Goal: Transaction & Acquisition: Book appointment/travel/reservation

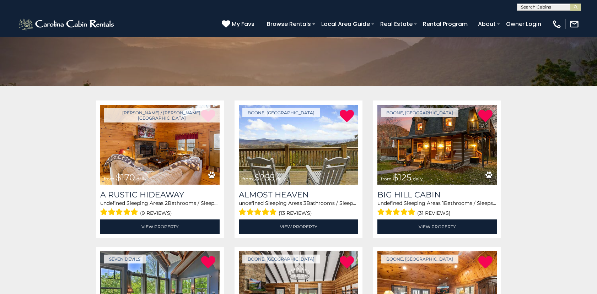
scroll to position [103, 0]
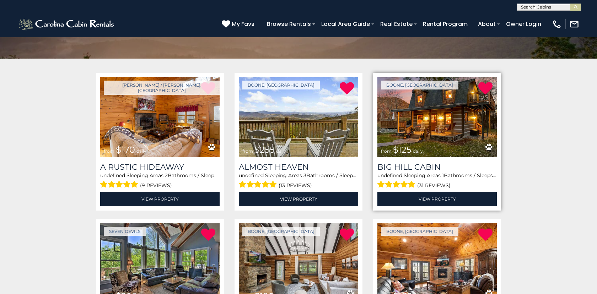
click at [438, 132] on img at bounding box center [437, 117] width 119 height 80
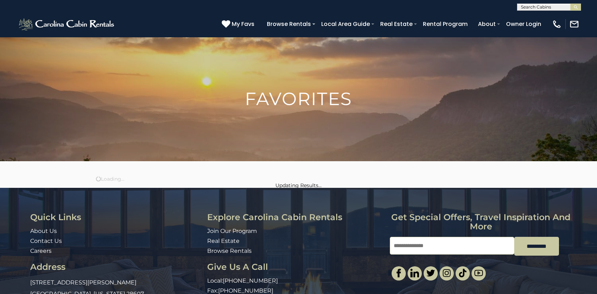
scroll to position [43, 0]
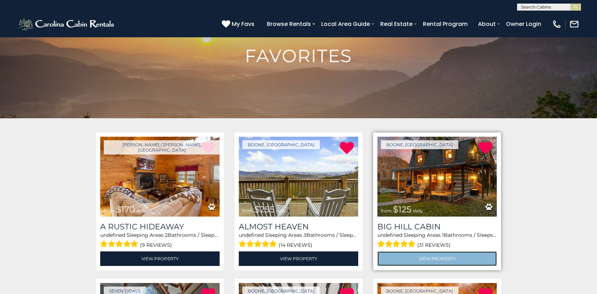
click at [440, 260] on link "View Property" at bounding box center [437, 259] width 119 height 15
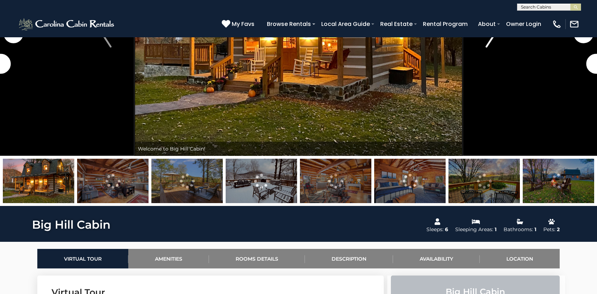
scroll to position [451, 0]
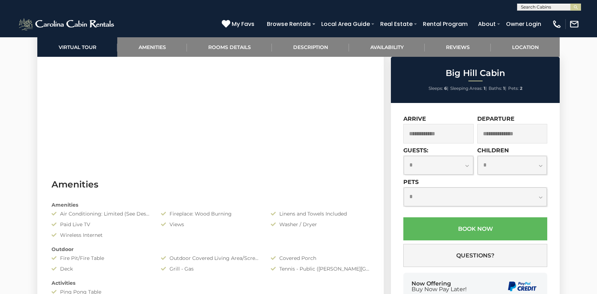
click at [436, 134] on input "text" at bounding box center [439, 134] width 70 height 20
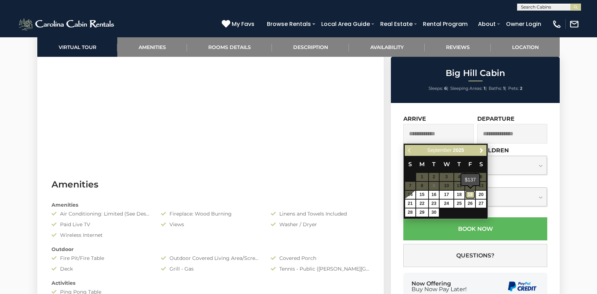
click at [472, 196] on link "19" at bounding box center [470, 195] width 10 height 8
type input "**********"
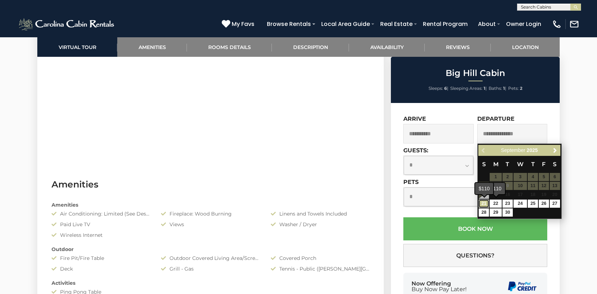
click at [486, 204] on link "21" at bounding box center [484, 204] width 10 height 8
type input "**********"
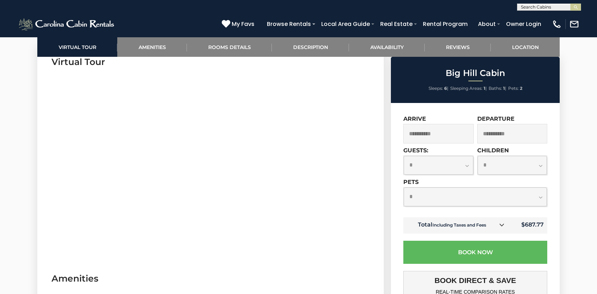
scroll to position [358, 0]
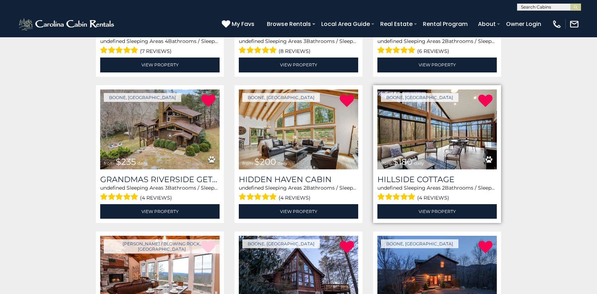
scroll to position [333, 0]
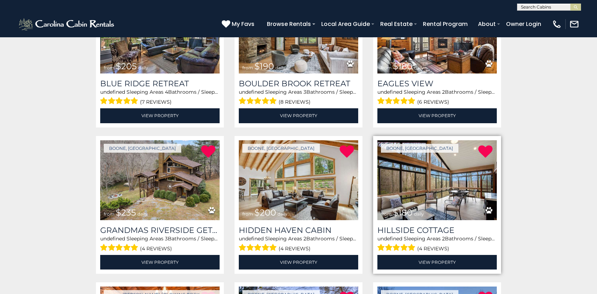
click at [427, 183] on img at bounding box center [437, 180] width 119 height 80
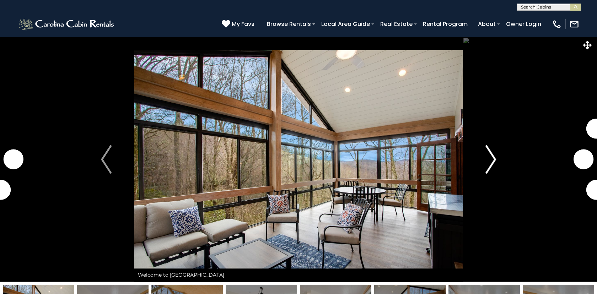
click at [495, 161] on img "Next" at bounding box center [491, 159] width 11 height 28
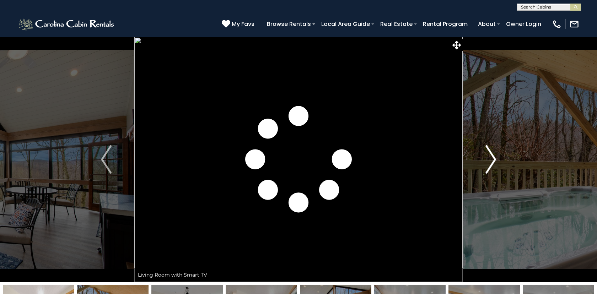
click at [495, 161] on img "Next" at bounding box center [491, 159] width 11 height 28
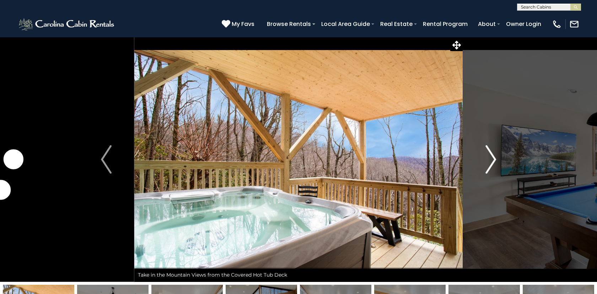
click at [495, 161] on img "Next" at bounding box center [491, 159] width 11 height 28
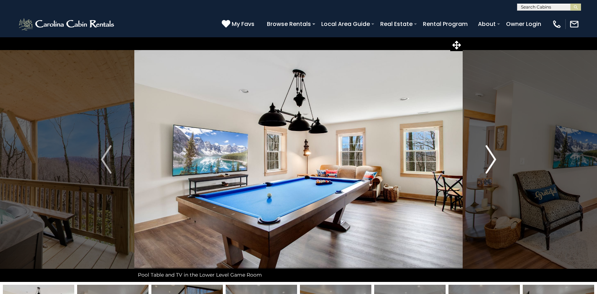
click at [495, 161] on img "Next" at bounding box center [491, 159] width 11 height 28
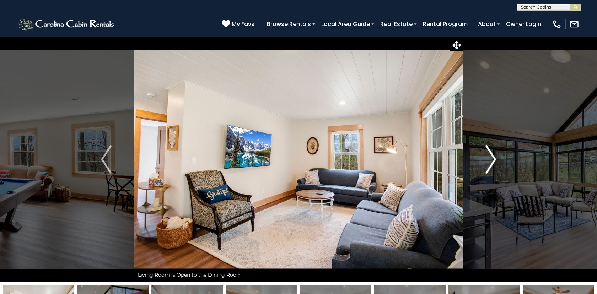
click at [495, 161] on img "Next" at bounding box center [491, 159] width 11 height 28
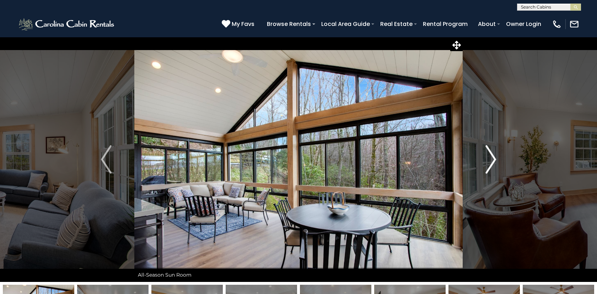
click at [495, 161] on img "Next" at bounding box center [491, 159] width 11 height 28
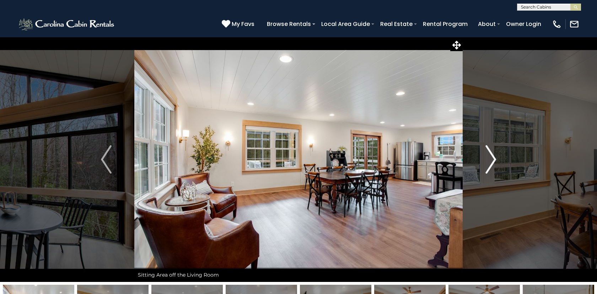
click at [495, 161] on img "Next" at bounding box center [491, 159] width 11 height 28
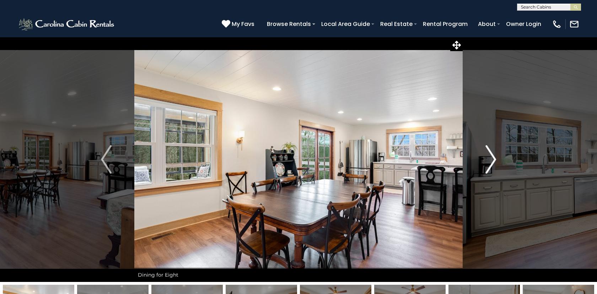
click at [495, 161] on img "Next" at bounding box center [491, 159] width 11 height 28
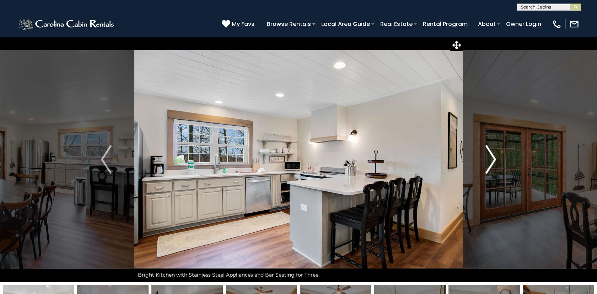
click at [495, 161] on img "Next" at bounding box center [491, 159] width 11 height 28
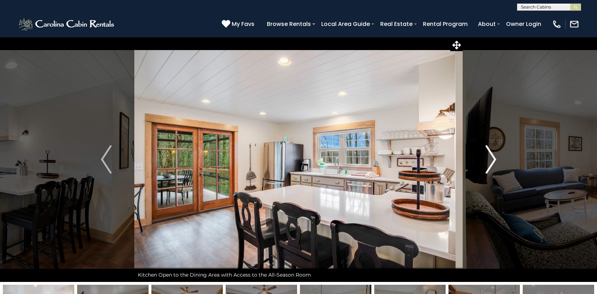
click at [495, 161] on img "Next" at bounding box center [491, 159] width 11 height 28
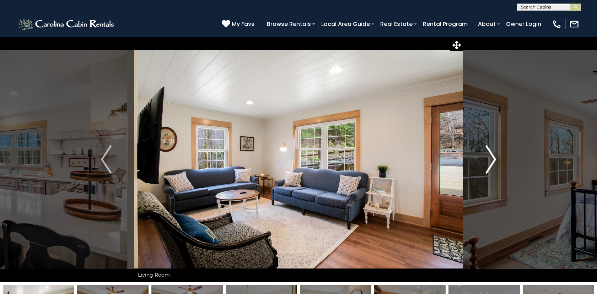
click at [495, 161] on img "Next" at bounding box center [491, 159] width 11 height 28
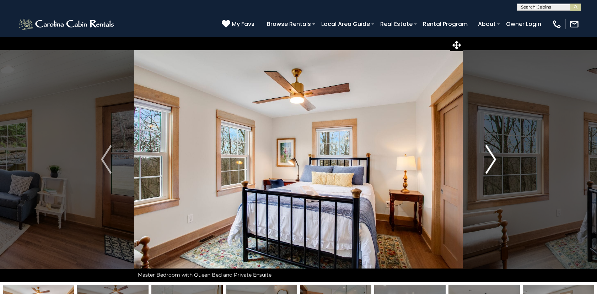
click at [495, 161] on img "Next" at bounding box center [491, 159] width 11 height 28
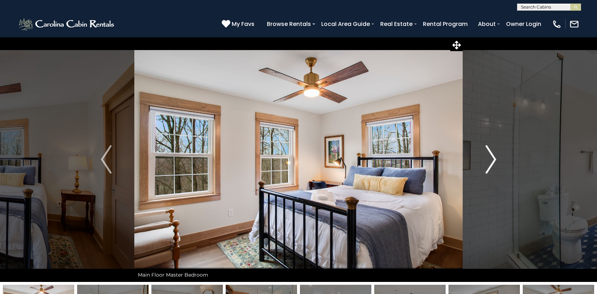
click at [495, 161] on img "Next" at bounding box center [491, 159] width 11 height 28
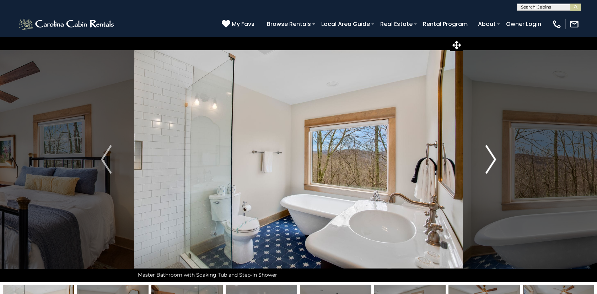
click at [495, 161] on img "Next" at bounding box center [491, 159] width 11 height 28
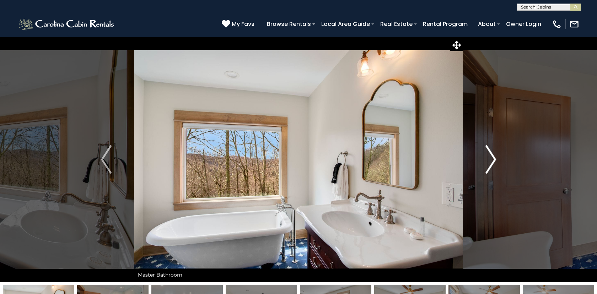
click at [495, 161] on img "Next" at bounding box center [491, 159] width 11 height 28
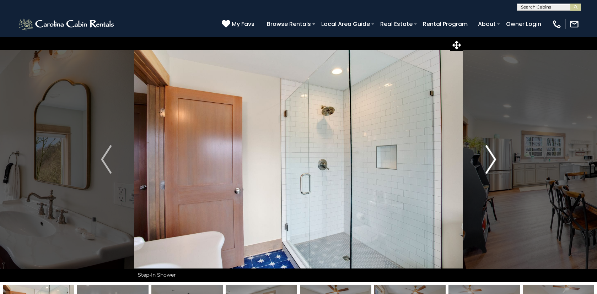
click at [495, 161] on img "Next" at bounding box center [491, 159] width 11 height 28
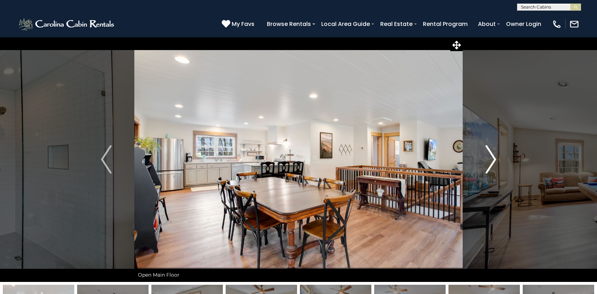
click at [495, 161] on img "Next" at bounding box center [491, 159] width 11 height 28
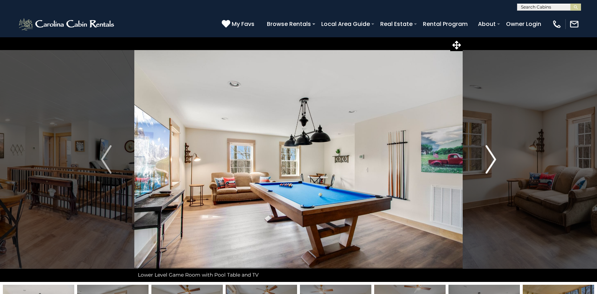
click at [495, 161] on img "Next" at bounding box center [491, 159] width 11 height 28
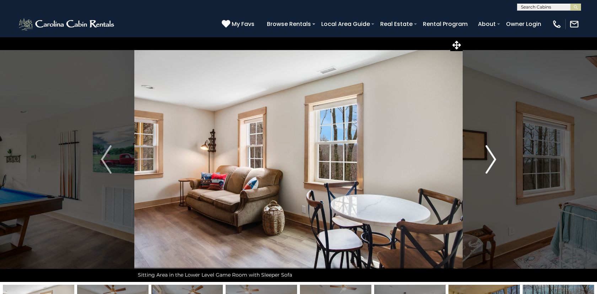
click at [495, 161] on img "Next" at bounding box center [491, 159] width 11 height 28
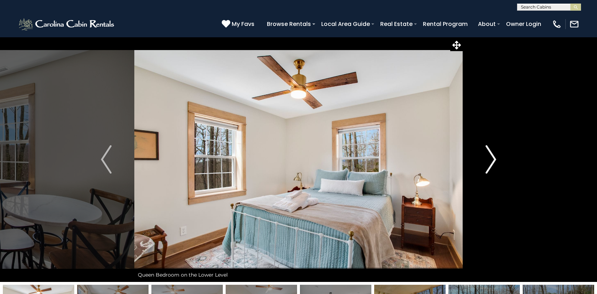
click at [495, 161] on img "Next" at bounding box center [491, 159] width 11 height 28
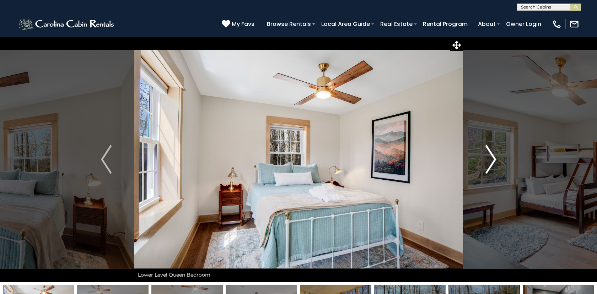
click at [495, 161] on img "Next" at bounding box center [491, 159] width 11 height 28
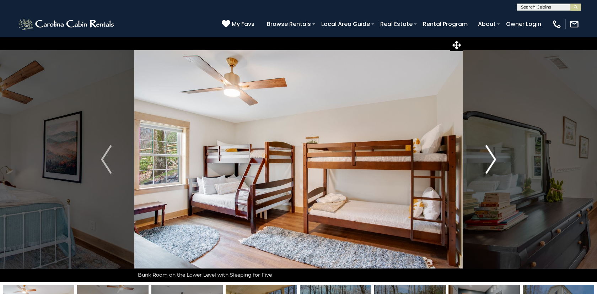
click at [495, 161] on img "Next" at bounding box center [491, 159] width 11 height 28
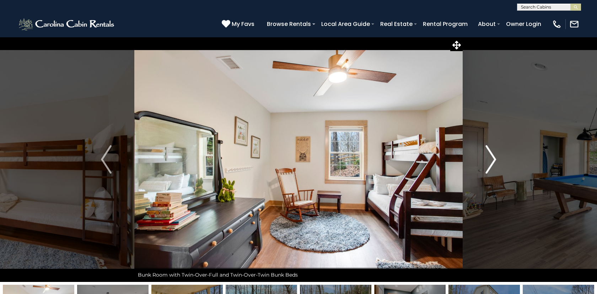
click at [495, 161] on img "Next" at bounding box center [491, 159] width 11 height 28
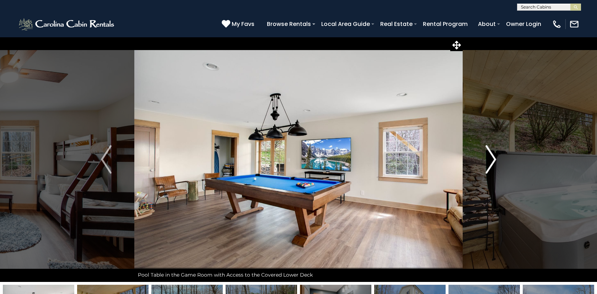
click at [495, 161] on img "Next" at bounding box center [491, 159] width 11 height 28
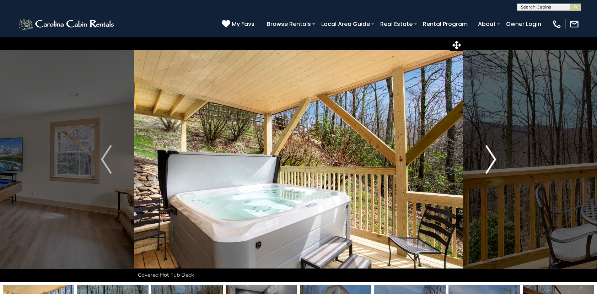
click at [495, 161] on img "Next" at bounding box center [491, 159] width 11 height 28
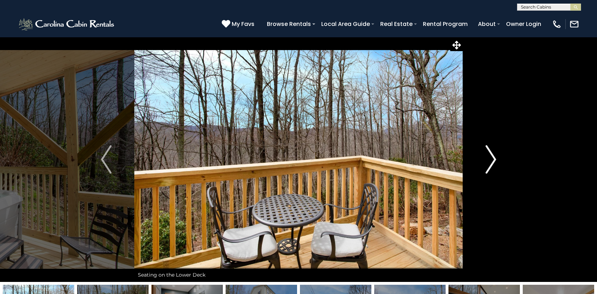
click at [495, 161] on img "Next" at bounding box center [491, 159] width 11 height 28
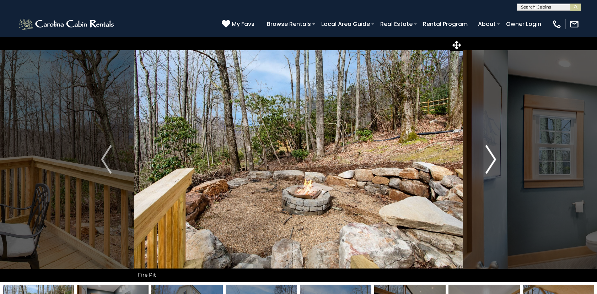
click at [495, 161] on img "Next" at bounding box center [491, 159] width 11 height 28
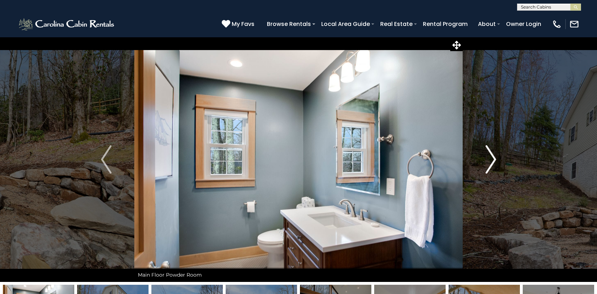
click at [495, 161] on img "Next" at bounding box center [491, 159] width 11 height 28
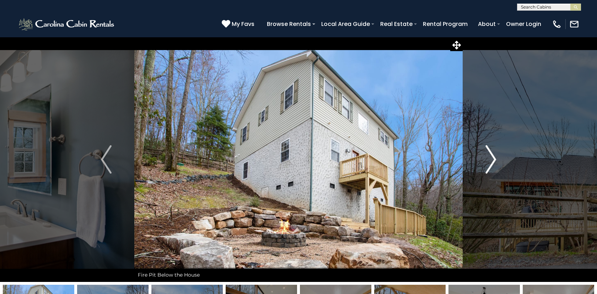
click at [495, 161] on img "Next" at bounding box center [491, 159] width 11 height 28
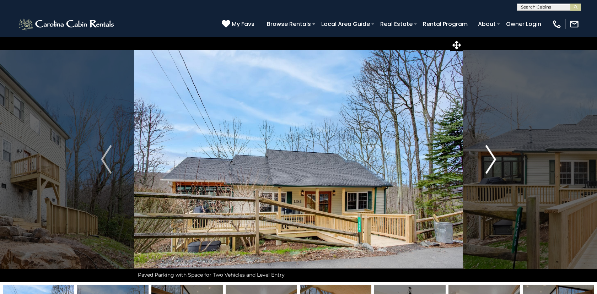
click at [495, 161] on img "Next" at bounding box center [491, 159] width 11 height 28
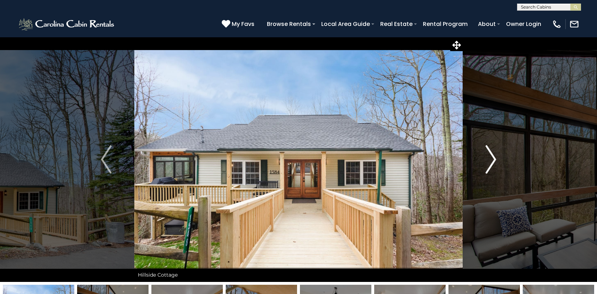
click at [495, 161] on img "Next" at bounding box center [491, 159] width 11 height 28
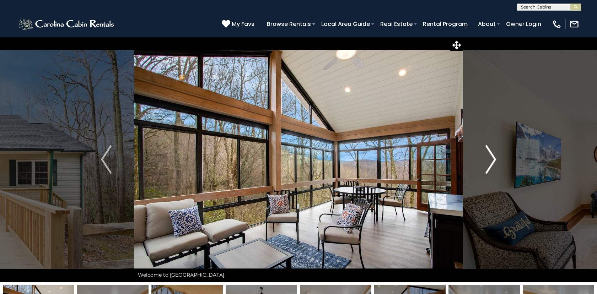
click at [513, 96] on button "Next" at bounding box center [491, 159] width 56 height 245
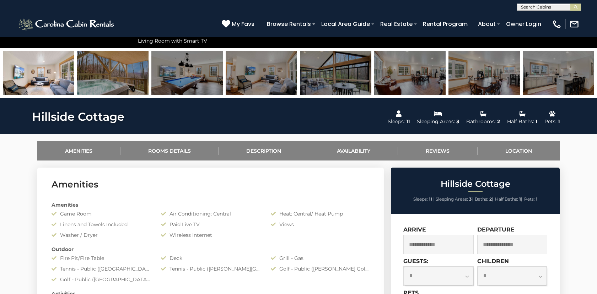
scroll to position [337, 0]
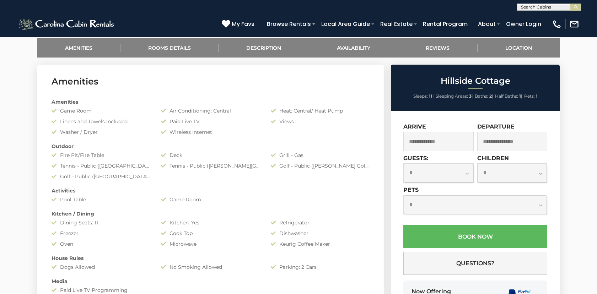
click at [450, 142] on input "text" at bounding box center [439, 142] width 70 height 20
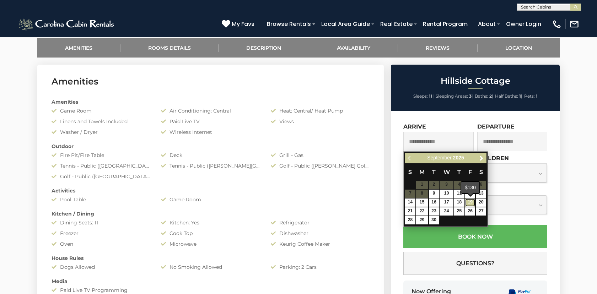
click at [467, 201] on link "19" at bounding box center [470, 203] width 10 height 8
type input "**********"
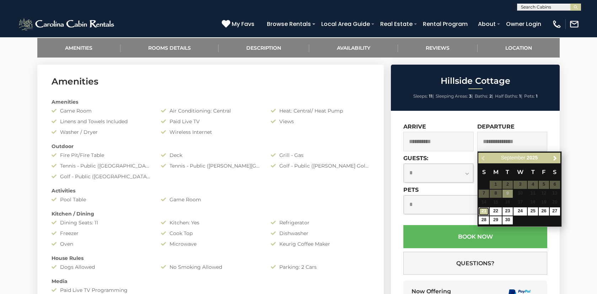
click at [486, 212] on link "21" at bounding box center [484, 212] width 10 height 8
type input "**********"
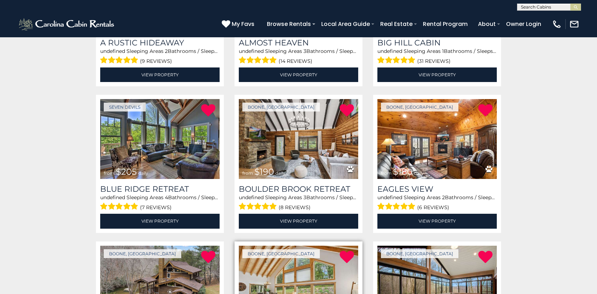
scroll to position [227, 0]
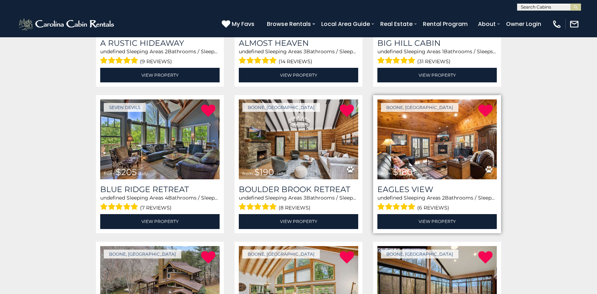
click at [438, 146] on img at bounding box center [437, 140] width 119 height 80
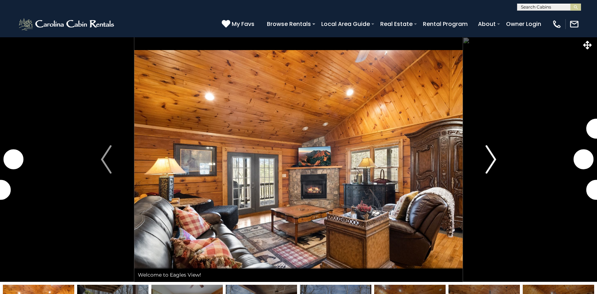
click at [492, 163] on img "Next" at bounding box center [491, 159] width 11 height 28
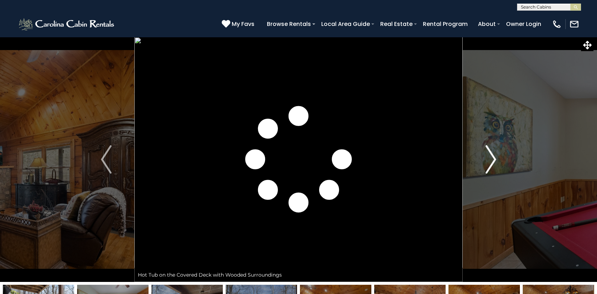
click at [492, 163] on img "Next" at bounding box center [491, 159] width 11 height 28
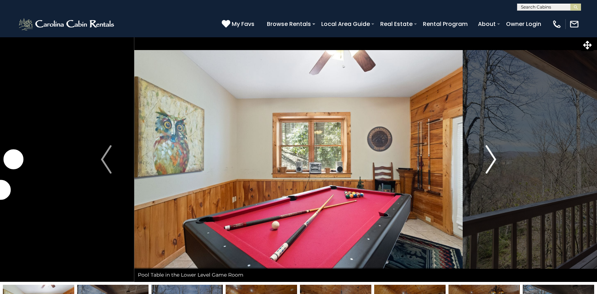
click at [492, 163] on img "Next" at bounding box center [491, 159] width 11 height 28
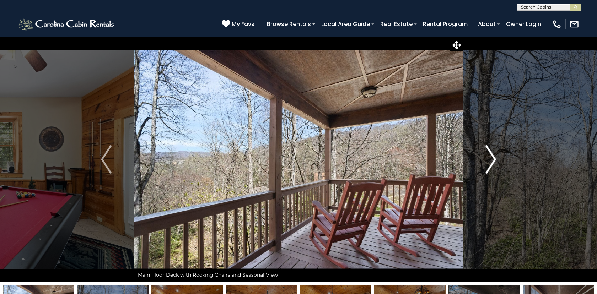
click at [492, 163] on img "Next" at bounding box center [491, 159] width 11 height 28
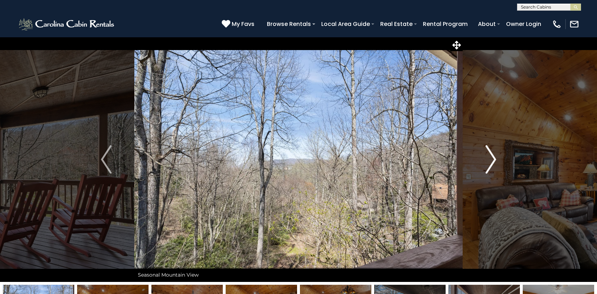
click at [492, 163] on img "Next" at bounding box center [491, 159] width 11 height 28
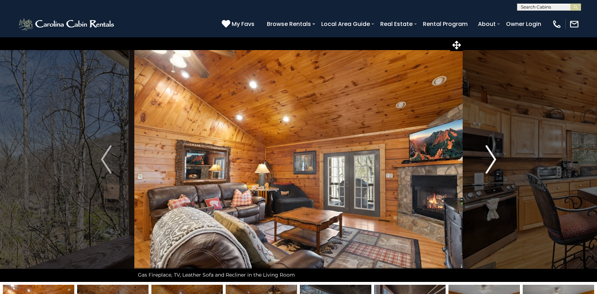
click at [492, 163] on img "Next" at bounding box center [491, 159] width 11 height 28
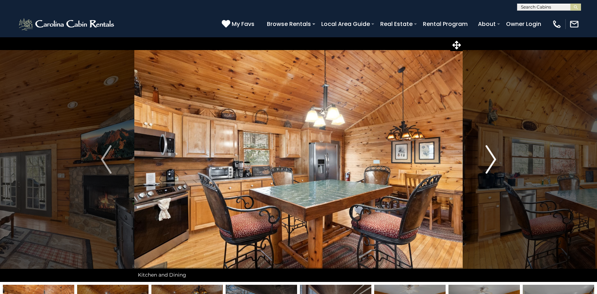
click at [492, 163] on img "Next" at bounding box center [491, 159] width 11 height 28
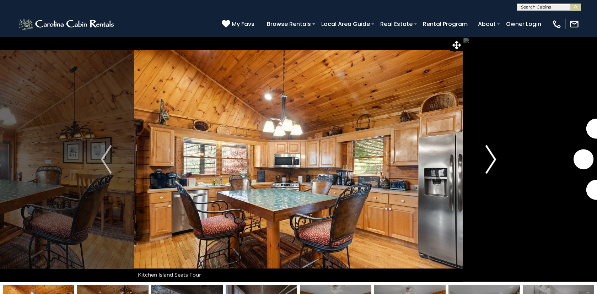
click at [492, 163] on img "Next" at bounding box center [491, 159] width 11 height 28
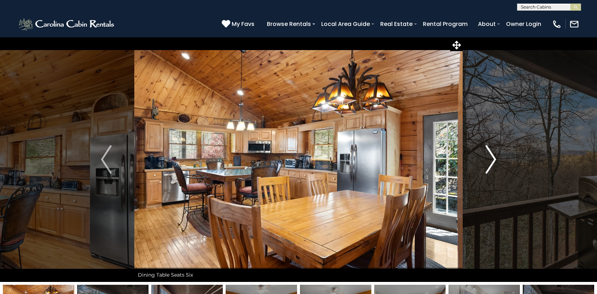
click at [492, 163] on img "Next" at bounding box center [491, 159] width 11 height 28
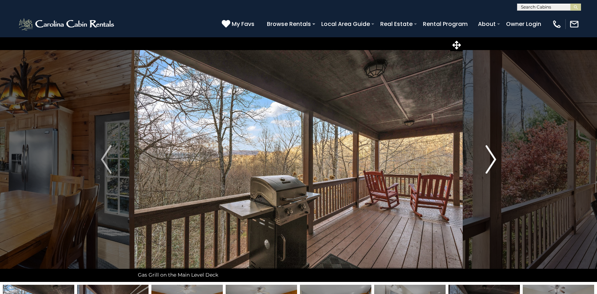
click at [492, 163] on img "Next" at bounding box center [491, 159] width 11 height 28
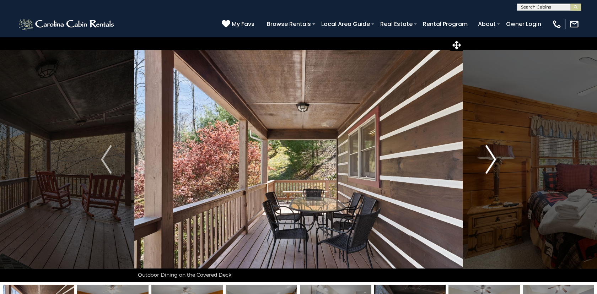
click at [492, 163] on img "Next" at bounding box center [491, 159] width 11 height 28
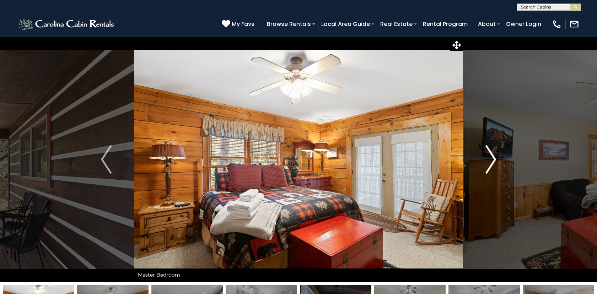
click at [492, 163] on img "Next" at bounding box center [491, 159] width 11 height 28
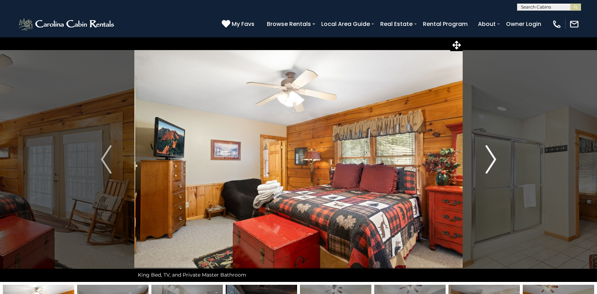
click at [492, 163] on img "Next" at bounding box center [491, 159] width 11 height 28
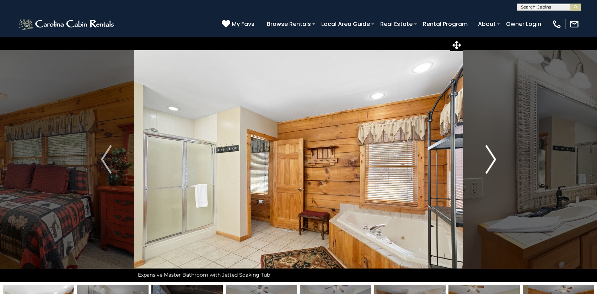
click at [492, 163] on img "Next" at bounding box center [491, 159] width 11 height 28
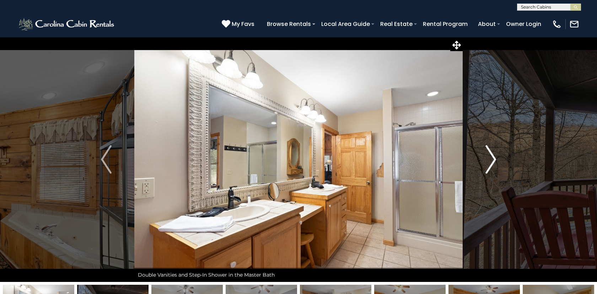
click at [492, 163] on img "Next" at bounding box center [491, 159] width 11 height 28
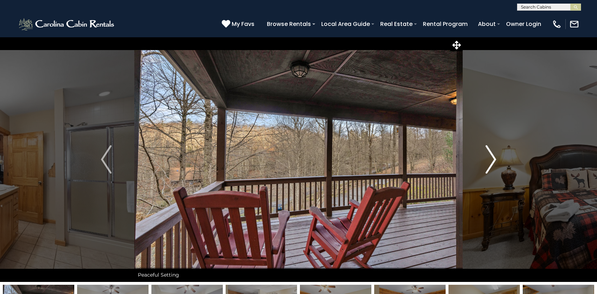
click at [492, 163] on img "Next" at bounding box center [491, 159] width 11 height 28
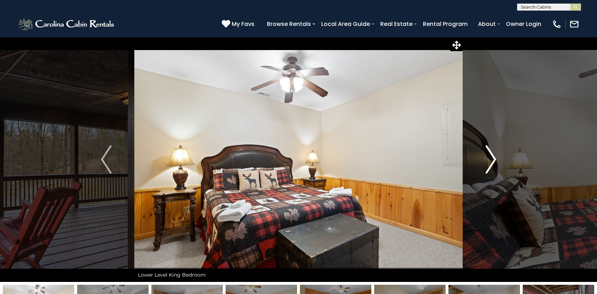
click at [493, 160] on img "Next" at bounding box center [491, 159] width 11 height 28
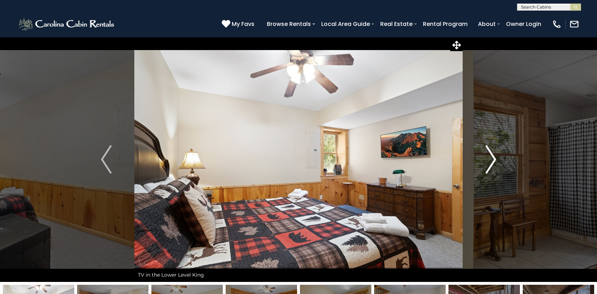
click at [493, 160] on img "Next" at bounding box center [491, 159] width 11 height 28
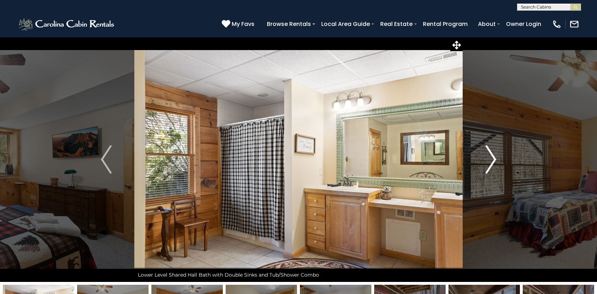
click at [493, 160] on img "Next" at bounding box center [491, 159] width 11 height 28
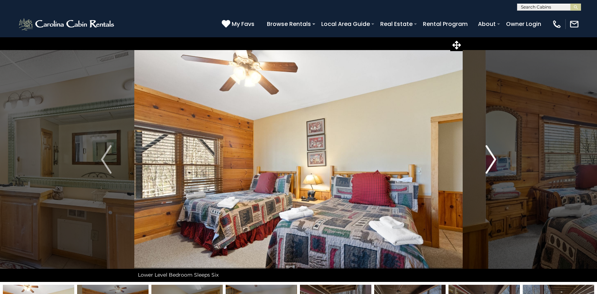
click at [493, 160] on img "Next" at bounding box center [491, 159] width 11 height 28
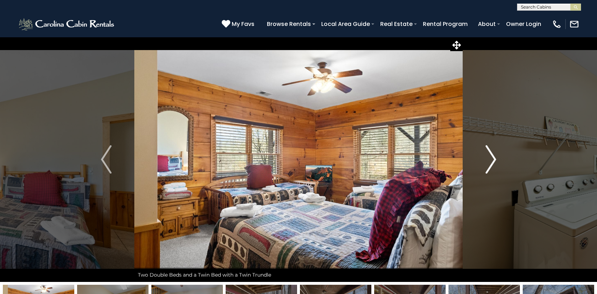
click at [493, 160] on img "Next" at bounding box center [491, 159] width 11 height 28
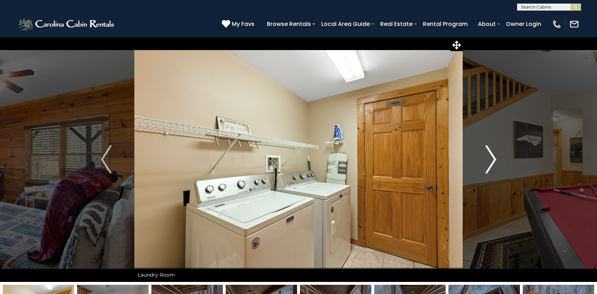
click at [493, 160] on img "Next" at bounding box center [491, 159] width 11 height 28
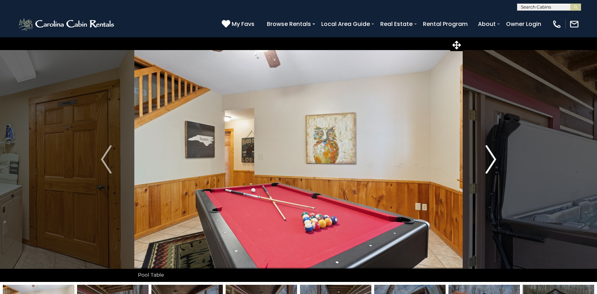
click at [493, 160] on img "Next" at bounding box center [491, 159] width 11 height 28
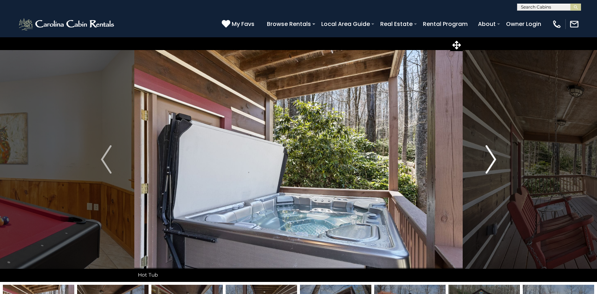
click at [493, 160] on img "Next" at bounding box center [491, 159] width 11 height 28
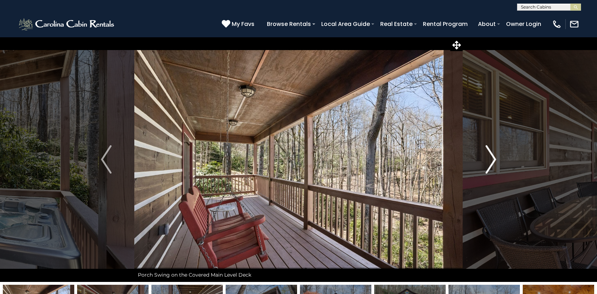
click at [493, 160] on img "Next" at bounding box center [491, 159] width 11 height 28
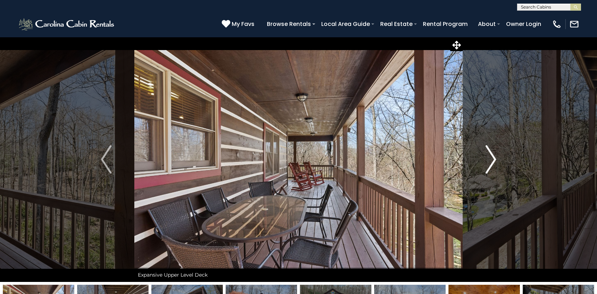
click at [493, 160] on img "Next" at bounding box center [491, 159] width 11 height 28
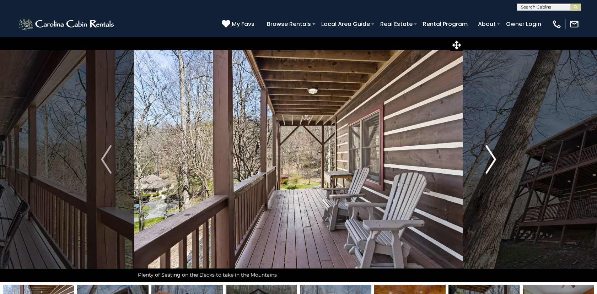
click at [493, 160] on img "Next" at bounding box center [491, 159] width 11 height 28
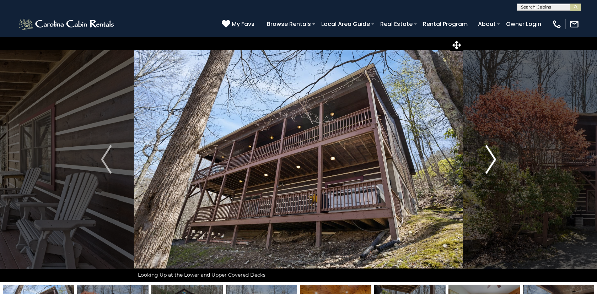
click at [493, 160] on img "Next" at bounding box center [491, 159] width 11 height 28
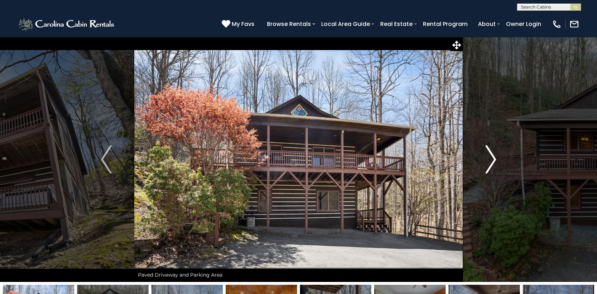
click at [493, 160] on img "Next" at bounding box center [491, 159] width 11 height 28
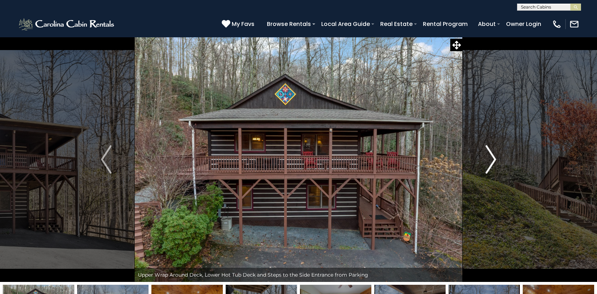
click at [493, 160] on img "Next" at bounding box center [491, 159] width 11 height 28
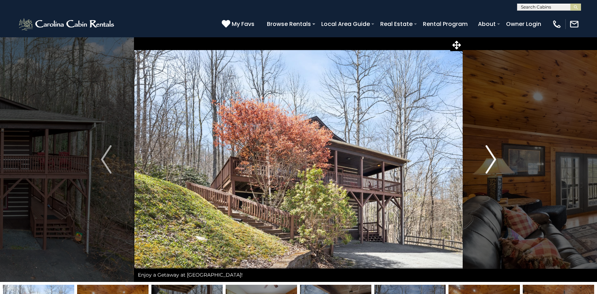
click at [493, 160] on img "Next" at bounding box center [491, 159] width 11 height 28
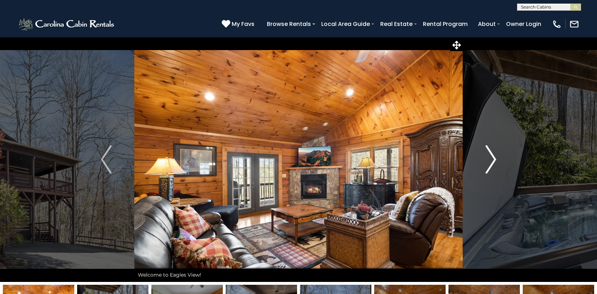
click at [493, 160] on img "Next" at bounding box center [491, 159] width 11 height 28
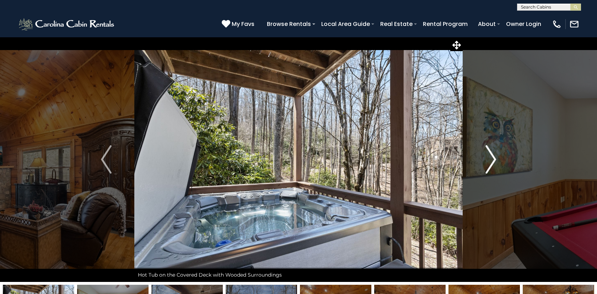
click at [493, 160] on img "Next" at bounding box center [491, 159] width 11 height 28
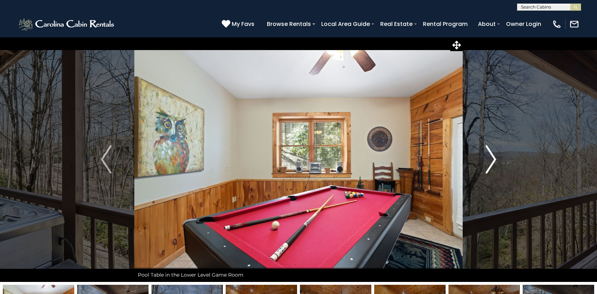
click at [493, 160] on img "Next" at bounding box center [491, 159] width 11 height 28
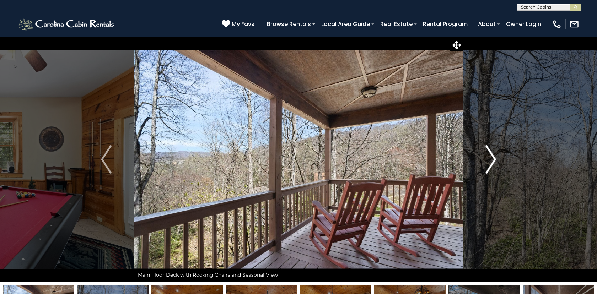
click at [493, 160] on img "Next" at bounding box center [491, 159] width 11 height 28
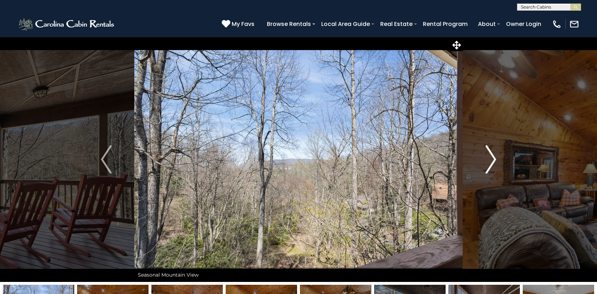
click at [493, 160] on img "Next" at bounding box center [491, 159] width 11 height 28
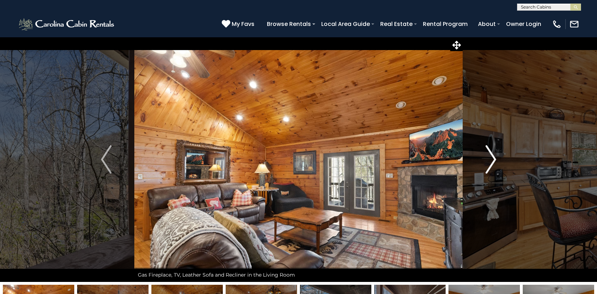
click at [493, 160] on img "Next" at bounding box center [491, 159] width 11 height 28
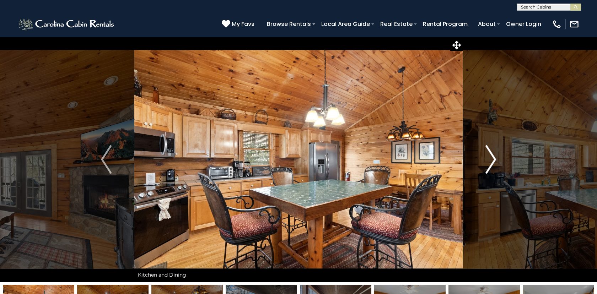
click at [493, 160] on img "Next" at bounding box center [491, 159] width 11 height 28
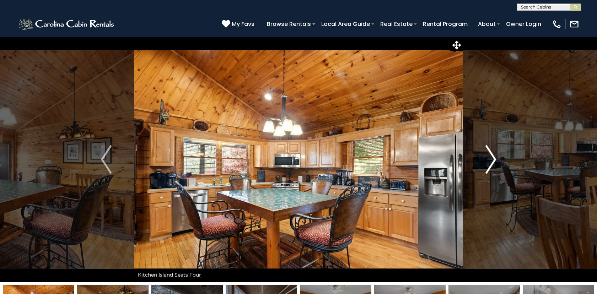
click at [493, 160] on img "Next" at bounding box center [491, 159] width 11 height 28
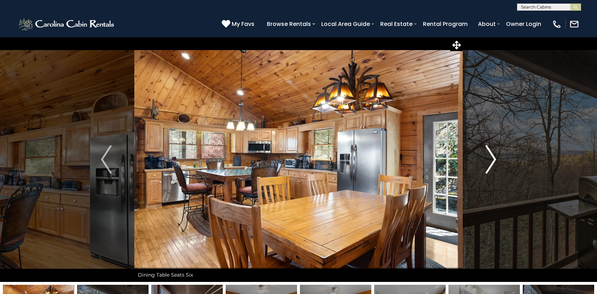
click at [493, 160] on img "Next" at bounding box center [491, 159] width 11 height 28
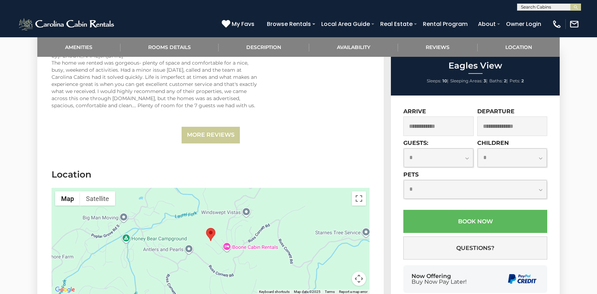
scroll to position [1333, 0]
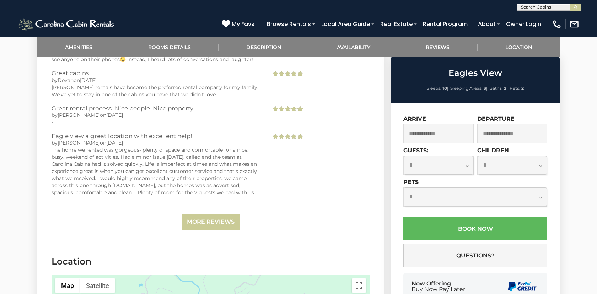
click at [452, 136] on input "text" at bounding box center [439, 134] width 70 height 20
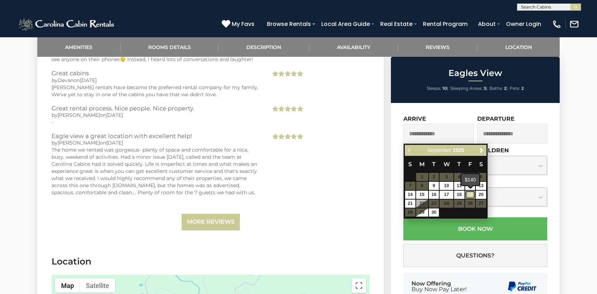
click at [472, 196] on link "19" at bounding box center [470, 195] width 10 height 8
type input "**********"
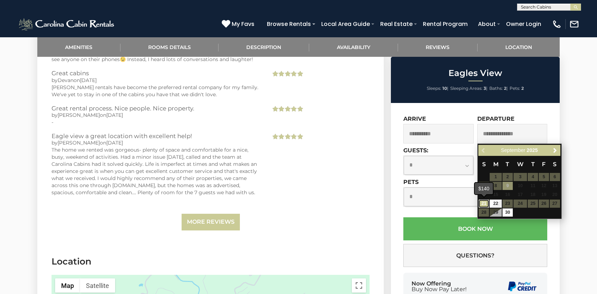
click at [485, 205] on link "21" at bounding box center [484, 204] width 10 height 8
type input "**********"
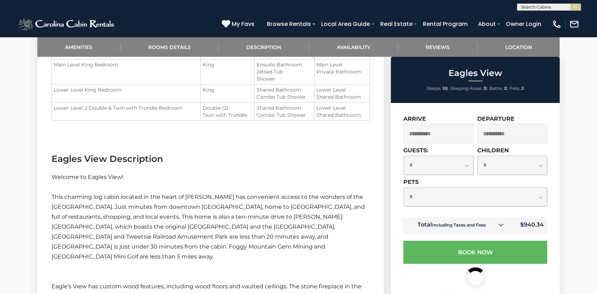
scroll to position [576, 0]
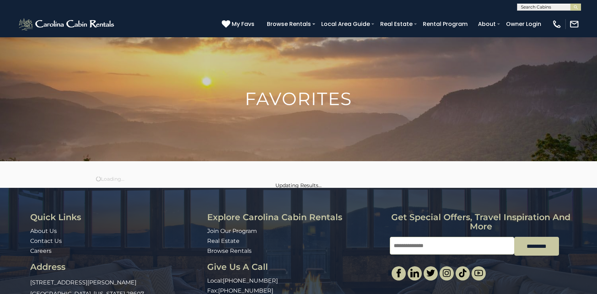
scroll to position [227, 0]
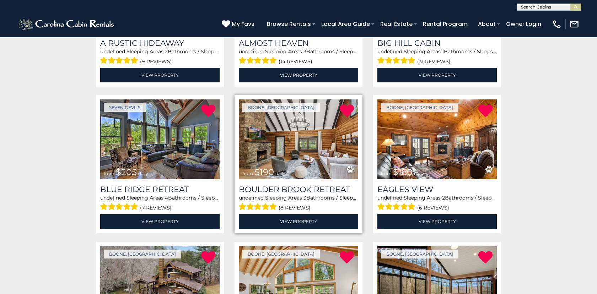
click at [313, 152] on img at bounding box center [298, 140] width 119 height 80
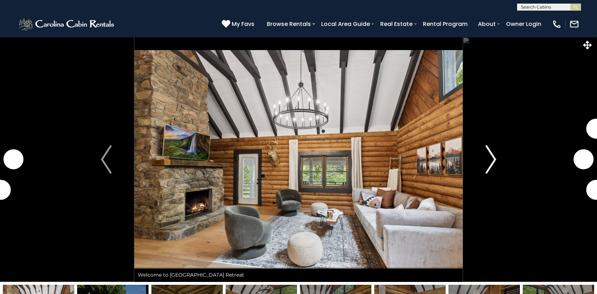
click at [493, 162] on img "Next" at bounding box center [491, 159] width 11 height 28
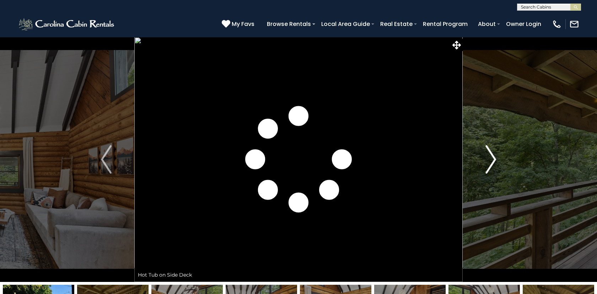
click at [496, 161] on img "Next" at bounding box center [491, 159] width 11 height 28
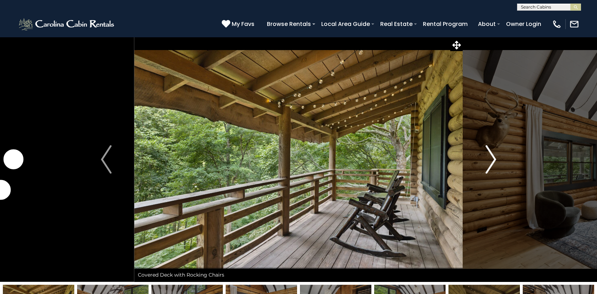
click at [496, 161] on img "Next" at bounding box center [491, 159] width 11 height 28
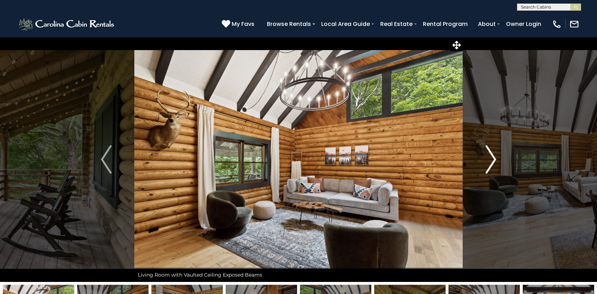
click at [496, 161] on img "Next" at bounding box center [491, 159] width 11 height 28
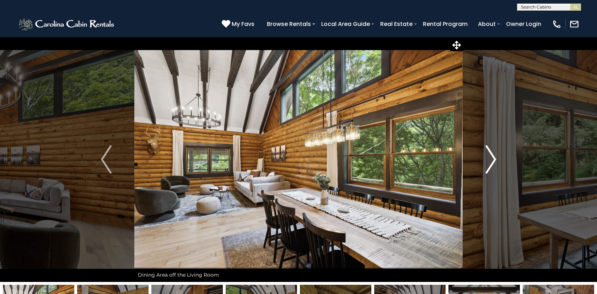
click at [496, 161] on img "Next" at bounding box center [491, 159] width 11 height 28
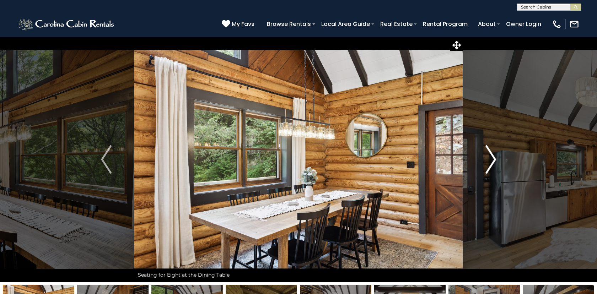
click at [496, 161] on img "Next" at bounding box center [491, 159] width 11 height 28
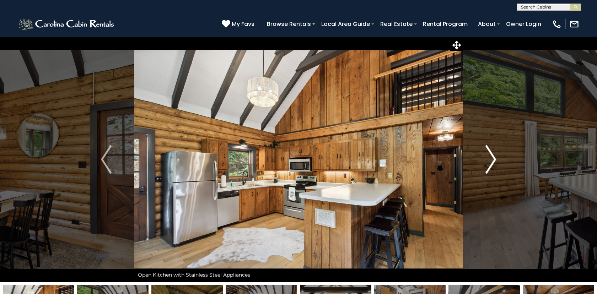
click at [496, 161] on img "Next" at bounding box center [491, 159] width 11 height 28
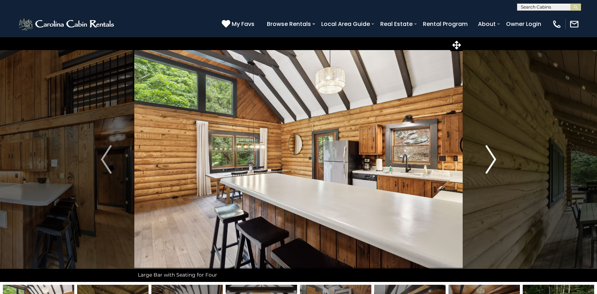
click at [496, 161] on img "Next" at bounding box center [491, 159] width 11 height 28
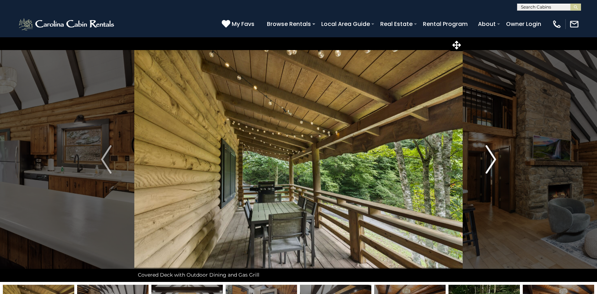
click at [496, 161] on img "Next" at bounding box center [491, 159] width 11 height 28
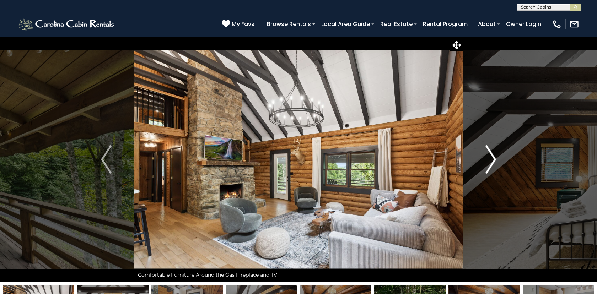
click at [496, 161] on img "Next" at bounding box center [491, 159] width 11 height 28
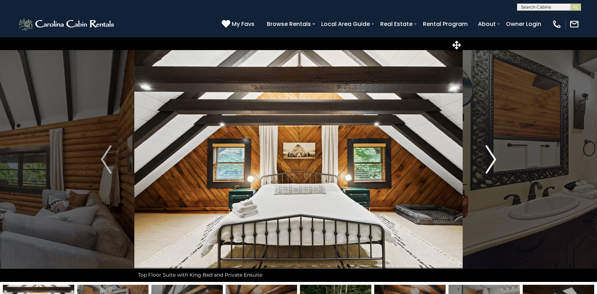
click at [496, 161] on img "Next" at bounding box center [491, 159] width 11 height 28
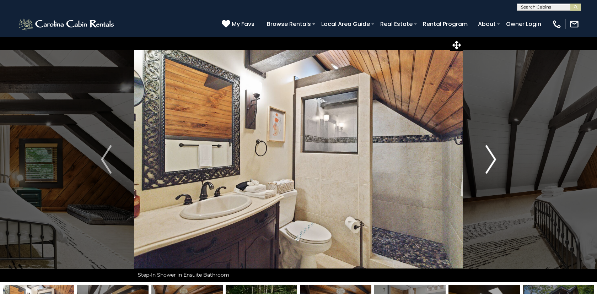
click at [496, 161] on img "Next" at bounding box center [491, 159] width 11 height 28
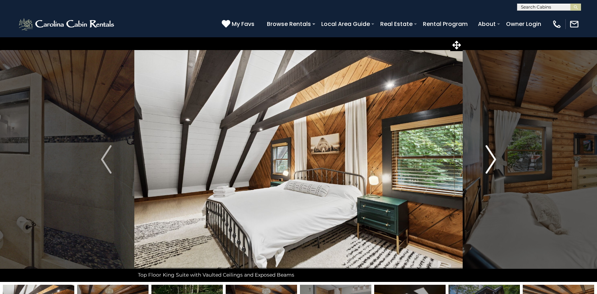
click at [496, 161] on img "Next" at bounding box center [491, 159] width 11 height 28
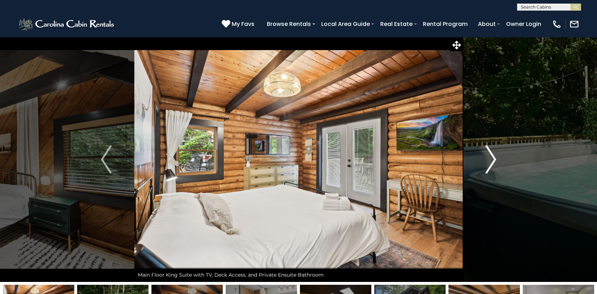
click at [496, 161] on img "Next" at bounding box center [491, 159] width 11 height 28
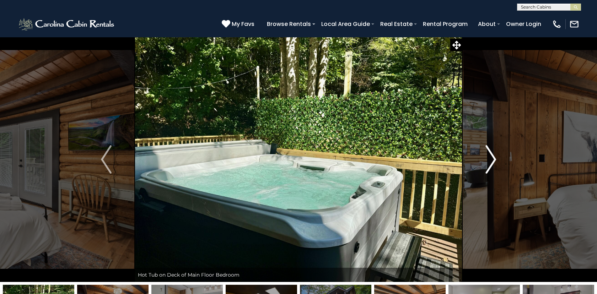
click at [496, 161] on img "Next" at bounding box center [491, 159] width 11 height 28
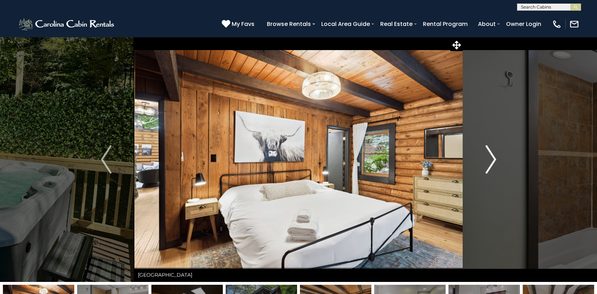
click at [496, 161] on img "Next" at bounding box center [491, 159] width 11 height 28
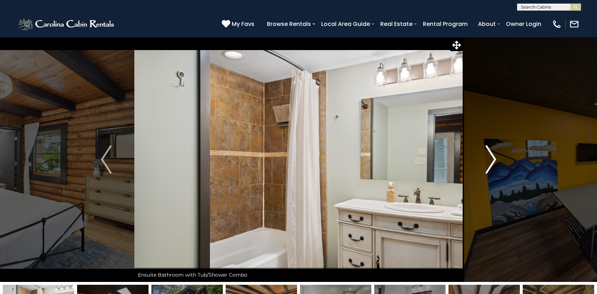
click at [496, 161] on img "Next" at bounding box center [491, 159] width 11 height 28
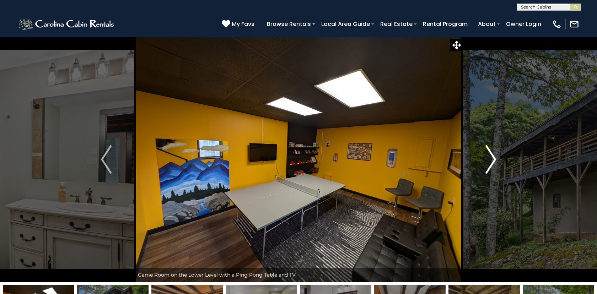
click at [496, 161] on img "Next" at bounding box center [491, 159] width 11 height 28
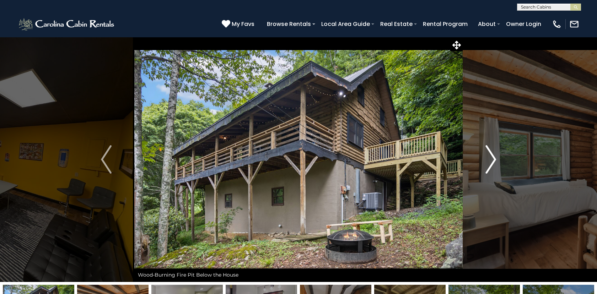
click at [496, 161] on img "Next" at bounding box center [491, 159] width 11 height 28
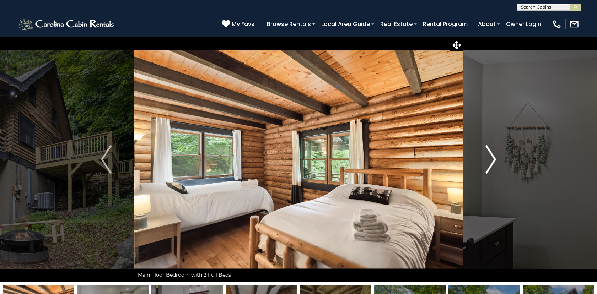
click at [496, 161] on img "Next" at bounding box center [491, 159] width 11 height 28
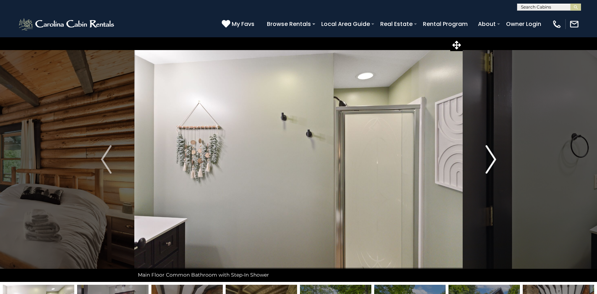
click at [496, 161] on img "Next" at bounding box center [491, 159] width 11 height 28
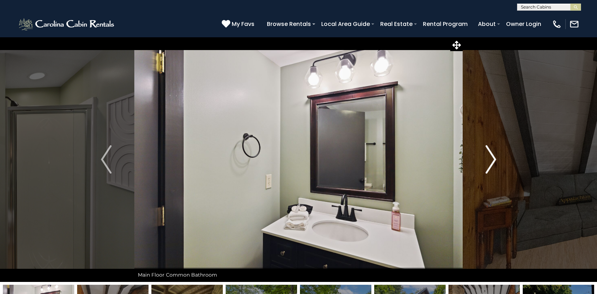
click at [496, 161] on img "Next" at bounding box center [491, 159] width 11 height 28
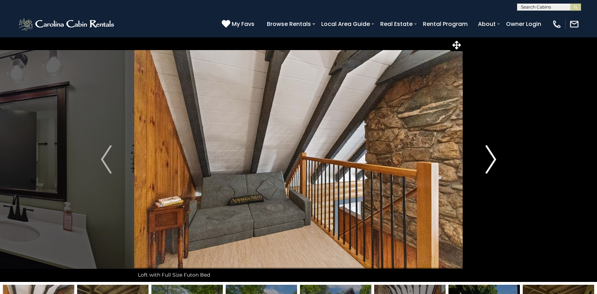
click at [496, 161] on img "Next" at bounding box center [491, 159] width 11 height 28
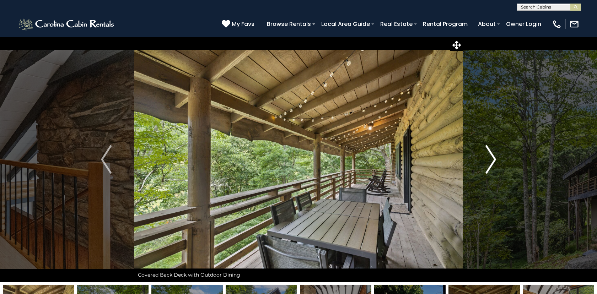
click at [496, 161] on img "Next" at bounding box center [491, 159] width 11 height 28
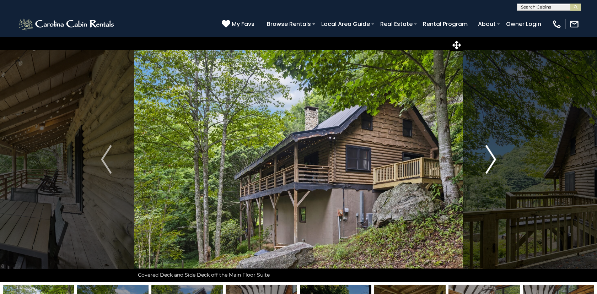
click at [496, 161] on img "Next" at bounding box center [491, 159] width 11 height 28
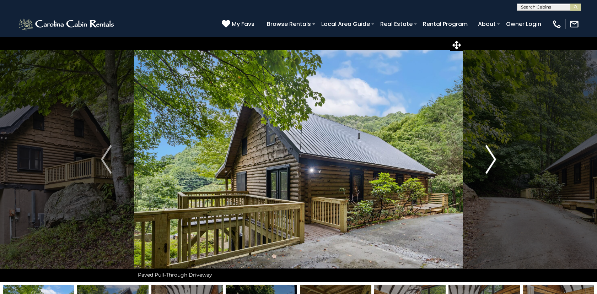
click at [496, 161] on img "Next" at bounding box center [491, 159] width 11 height 28
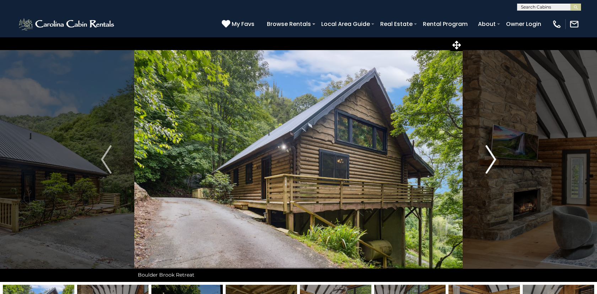
click at [496, 161] on img "Next" at bounding box center [491, 159] width 11 height 28
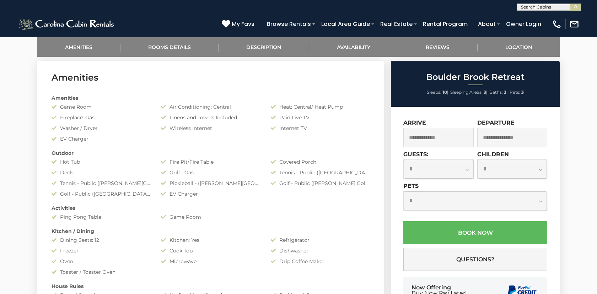
scroll to position [346, 0]
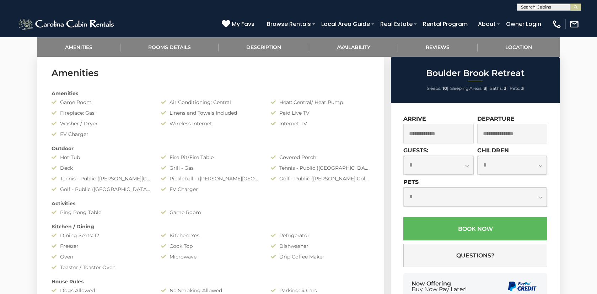
click at [438, 135] on input "text" at bounding box center [439, 134] width 70 height 20
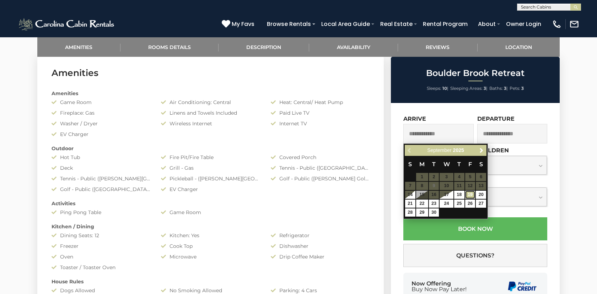
click at [470, 196] on link "19" at bounding box center [470, 195] width 10 height 8
type input "**********"
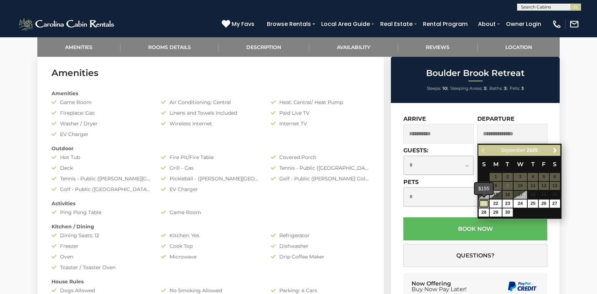
click at [487, 204] on link "21" at bounding box center [484, 204] width 10 height 8
type input "**********"
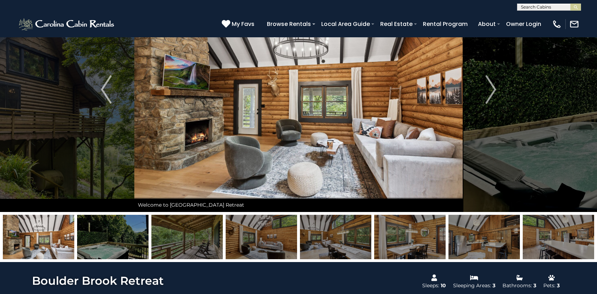
scroll to position [0, 0]
